Goal: Task Accomplishment & Management: Manage account settings

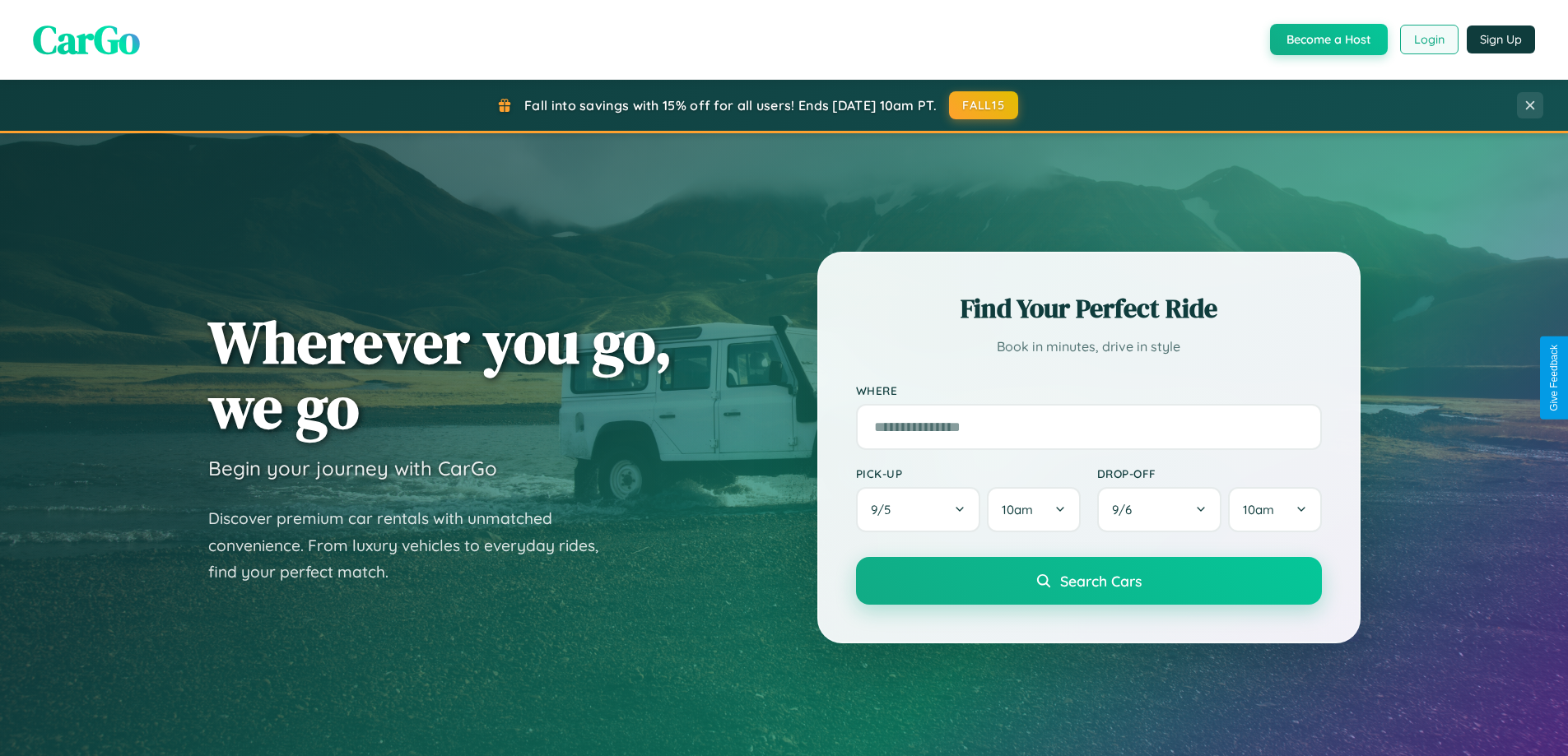
click at [1428, 40] on button "Login" at bounding box center [1429, 40] width 58 height 30
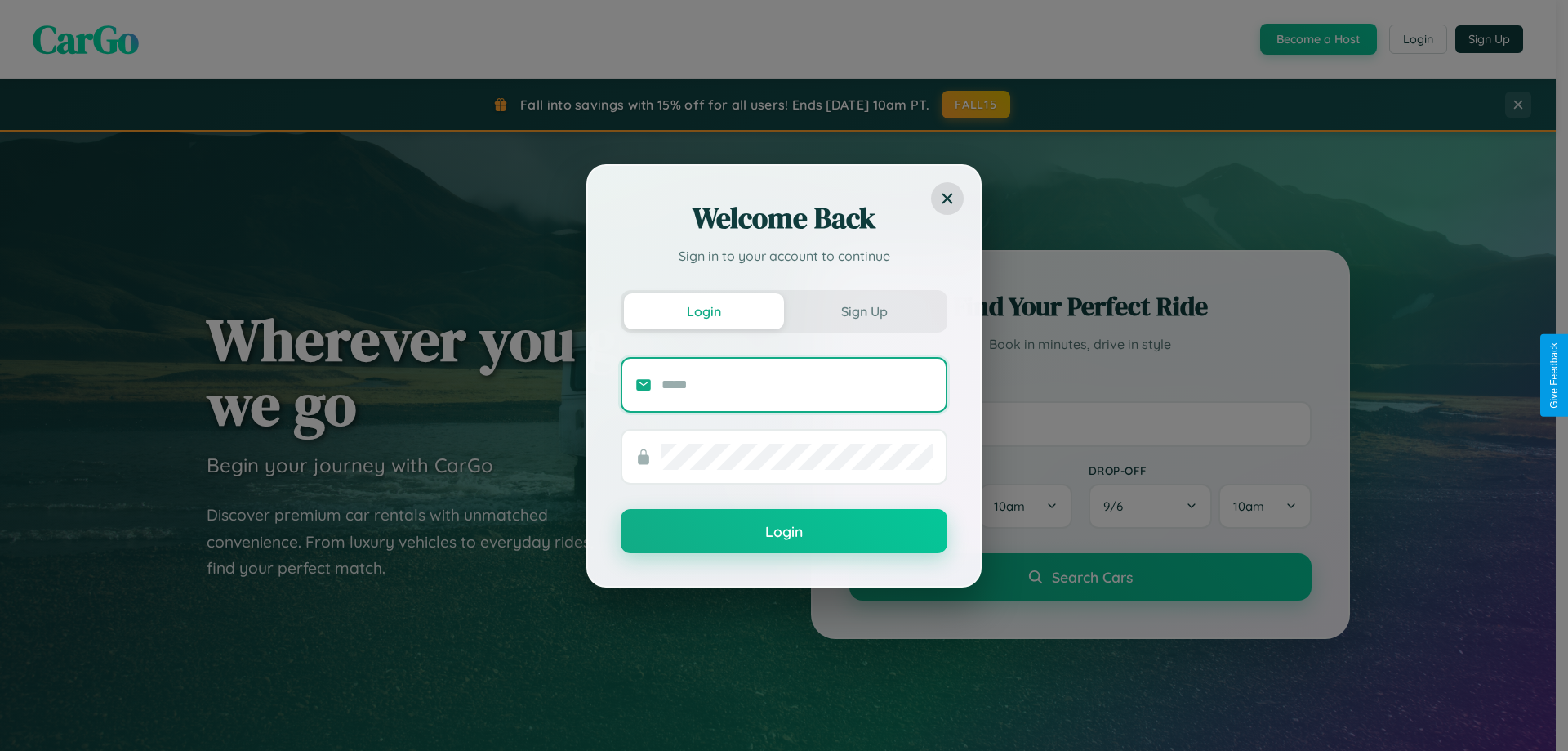
click at [797, 384] on input "text" at bounding box center [797, 384] width 271 height 26
type input "**********"
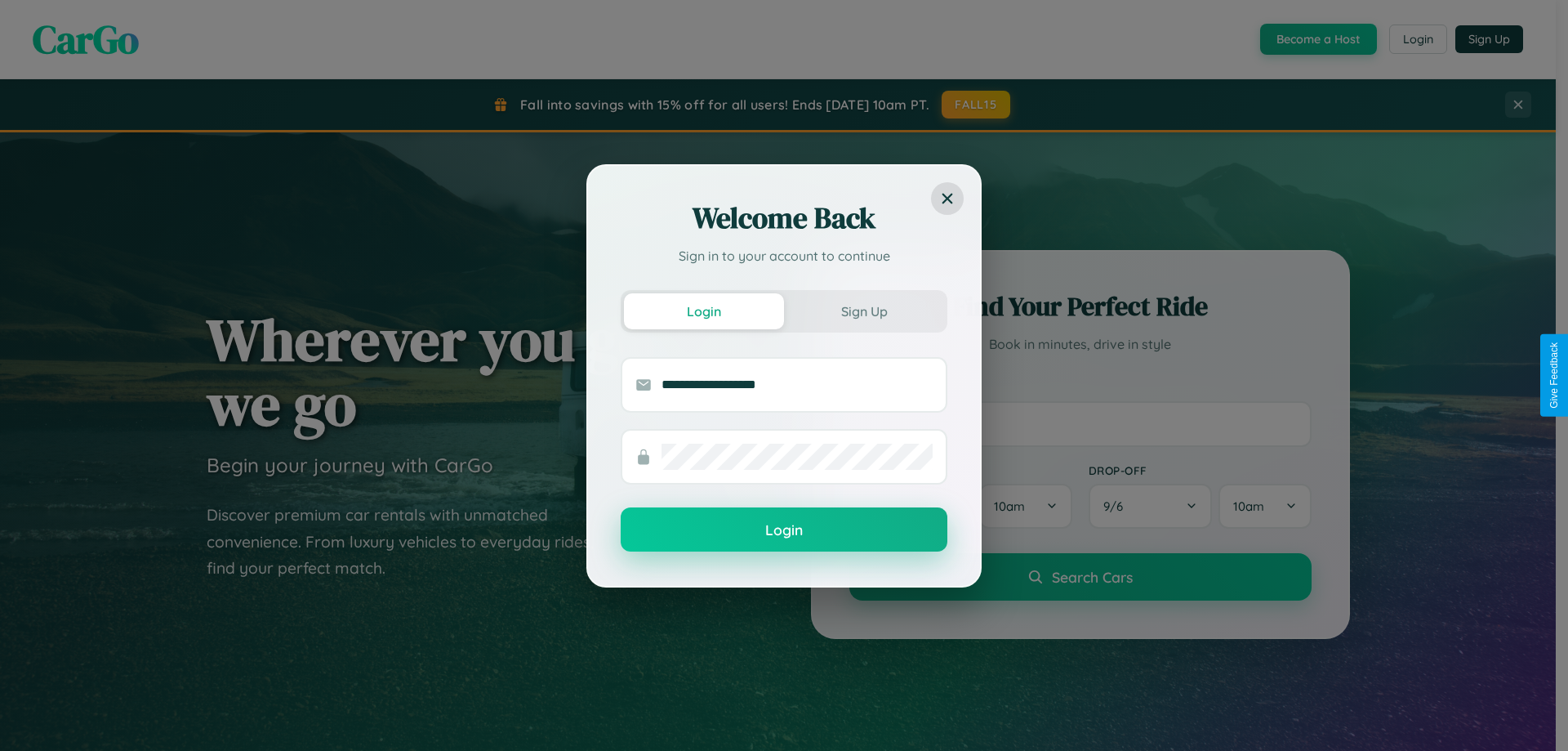
click at [784, 530] on button "Login" at bounding box center [784, 529] width 326 height 44
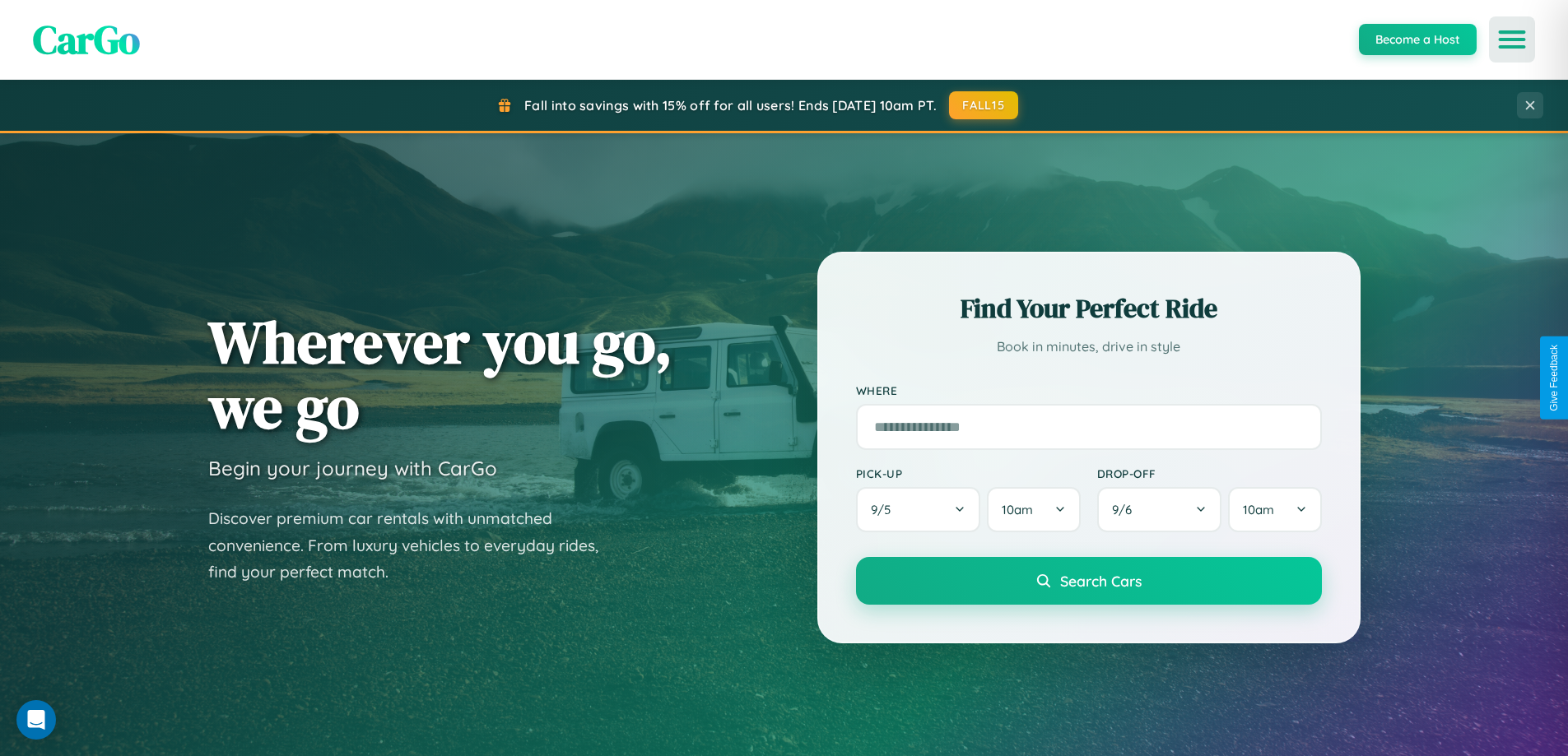
click at [1512, 40] on icon "Open menu" at bounding box center [1512, 39] width 24 height 15
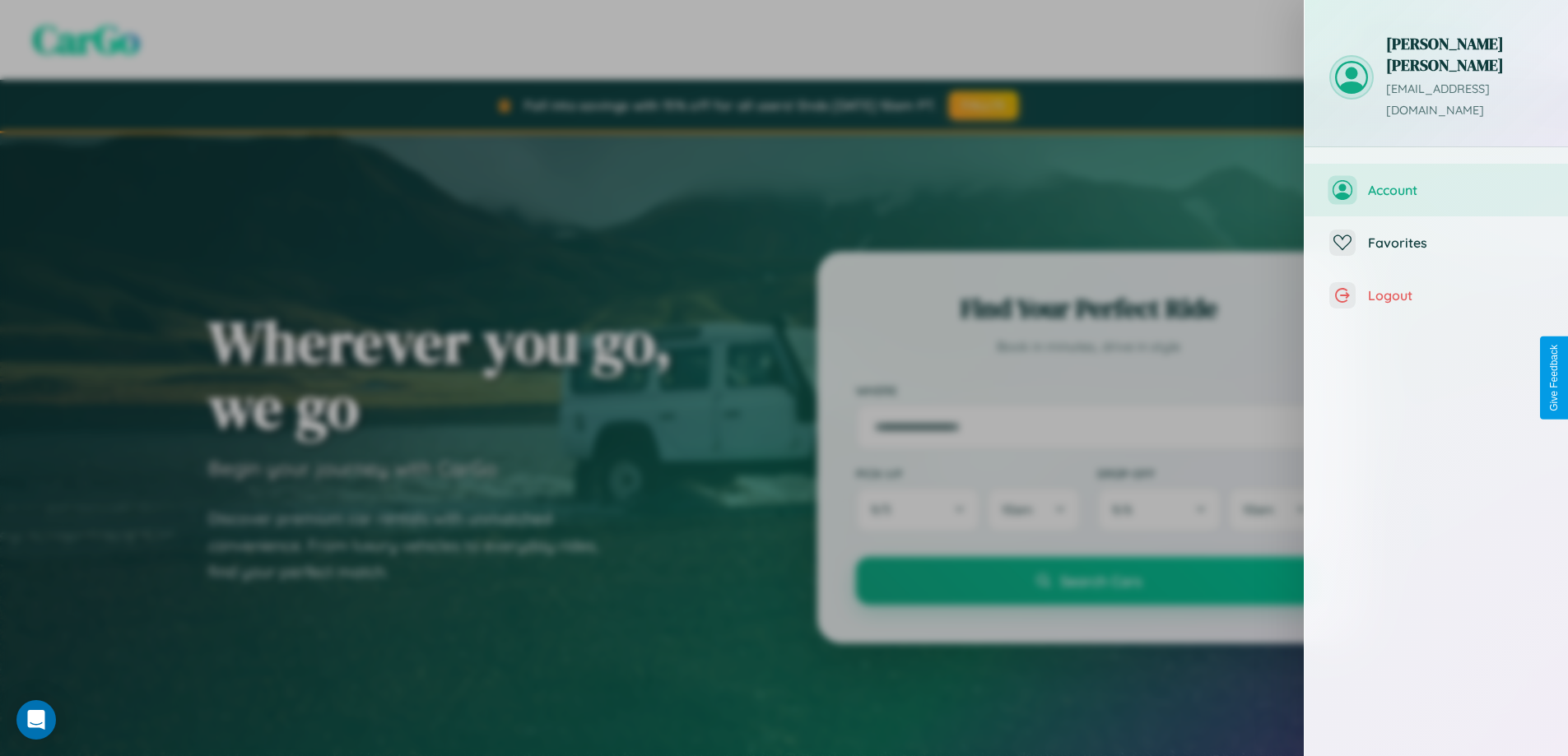
click at [1436, 182] on span "Account" at bounding box center [1455, 189] width 175 height 16
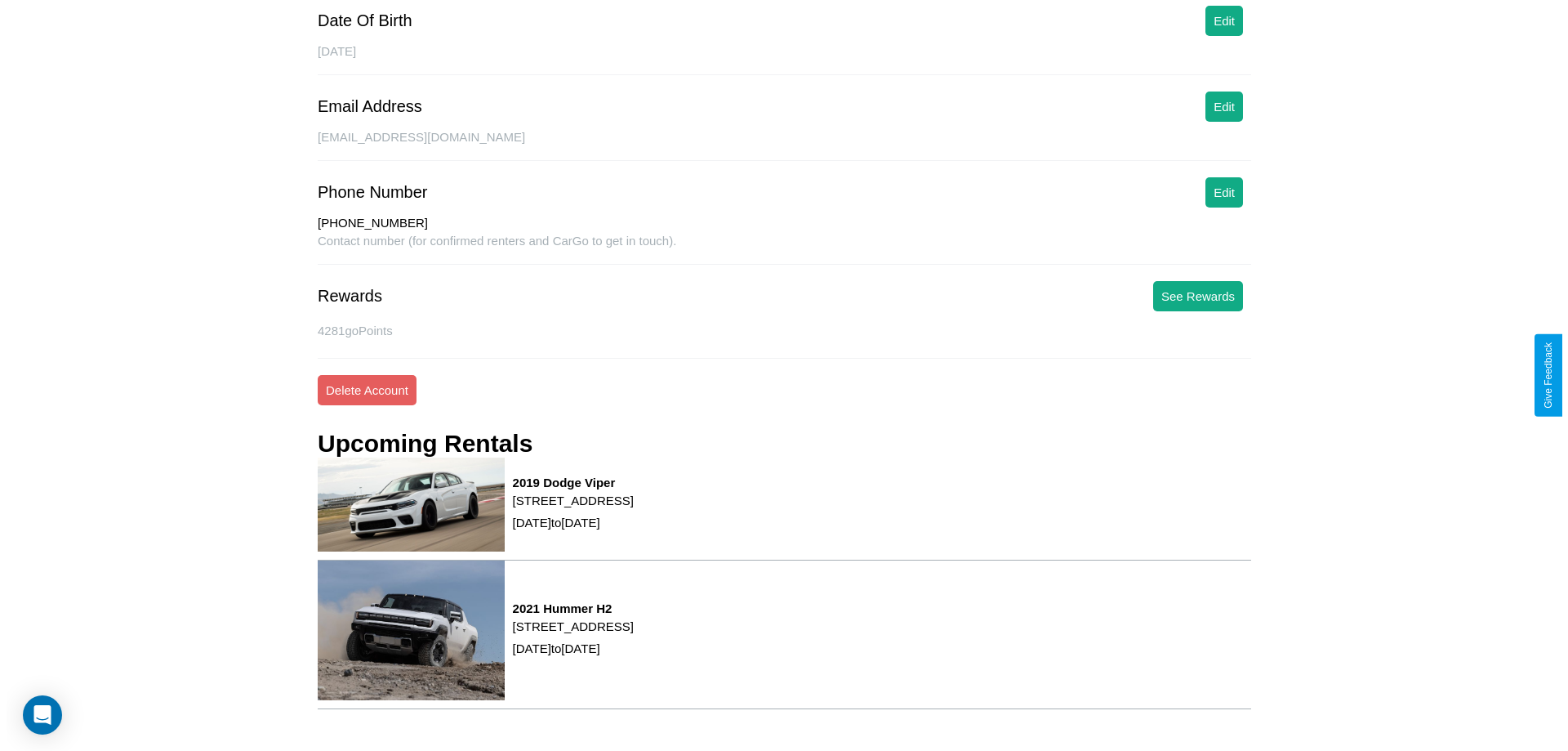
scroll to position [235, 0]
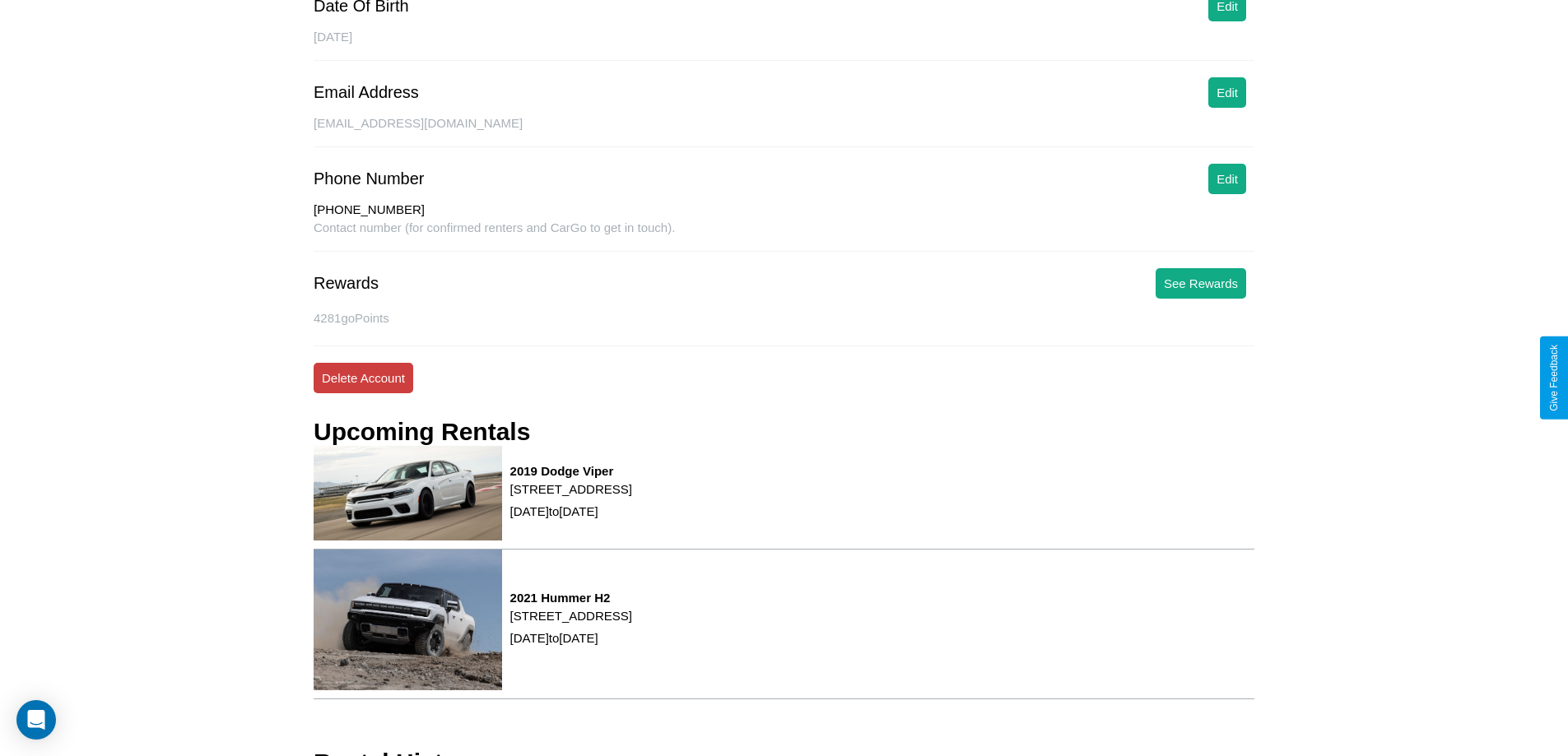
click at [363, 377] on button "Delete Account" at bounding box center [363, 377] width 100 height 30
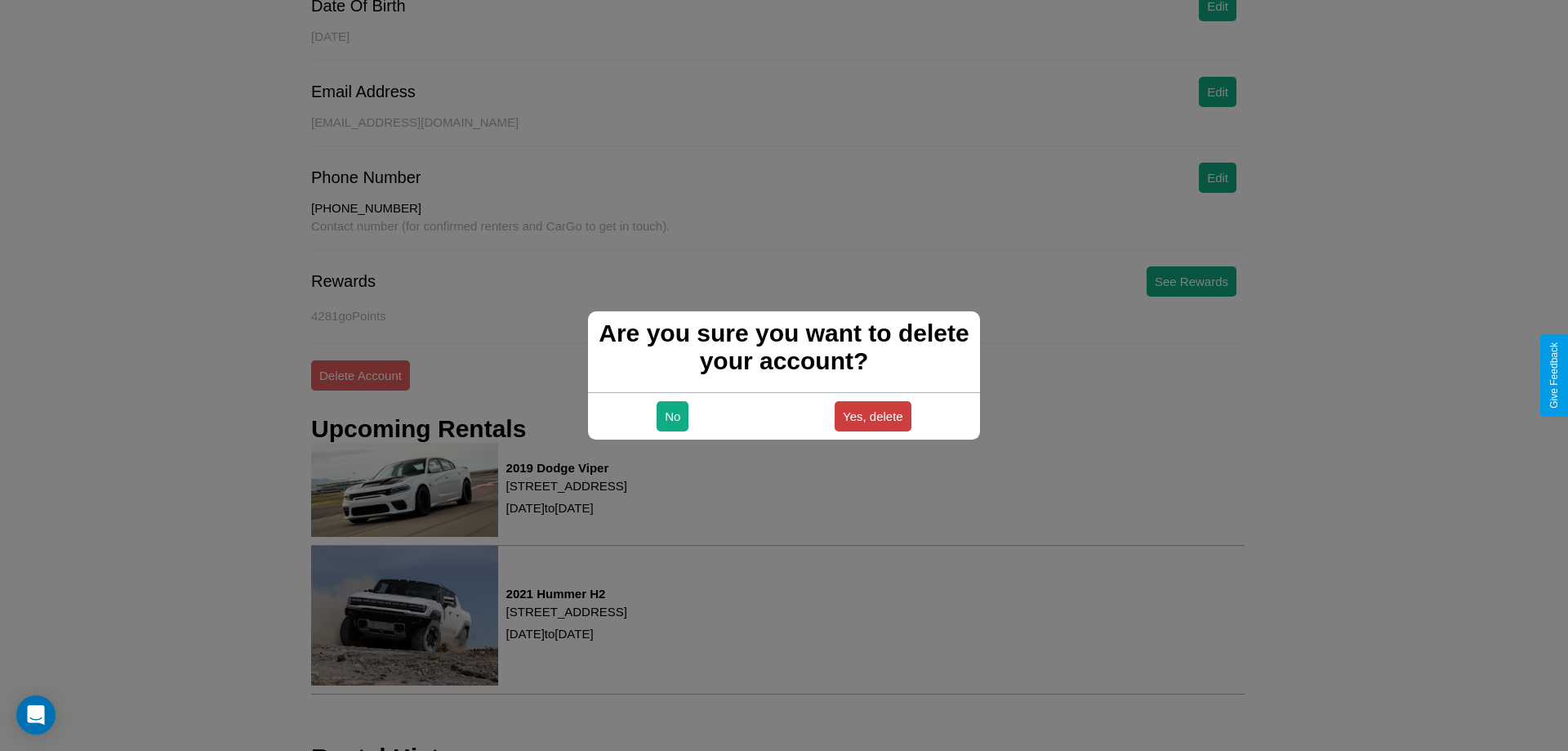
click at [873, 416] on button "Yes, delete" at bounding box center [873, 416] width 77 height 30
